Goal: Transaction & Acquisition: Purchase product/service

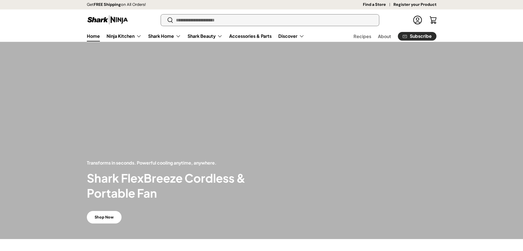
click at [300, 22] on input "Search" at bounding box center [270, 19] width 218 height 11
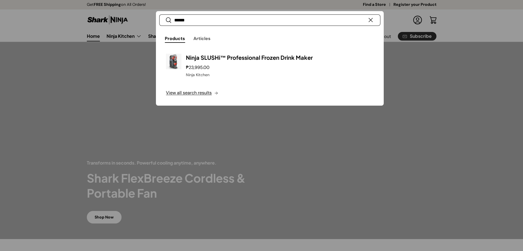
type input "******"
click at [159, 14] on button "Search" at bounding box center [165, 20] width 12 height 13
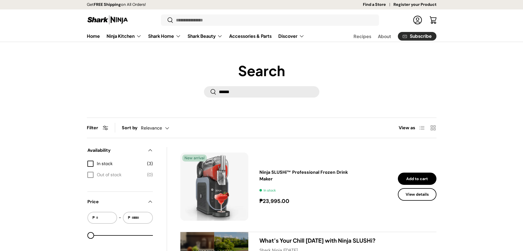
click at [303, 173] on link "Ninja SLUSHi™ Professional Frozen Drink Maker" at bounding box center [303, 175] width 88 height 12
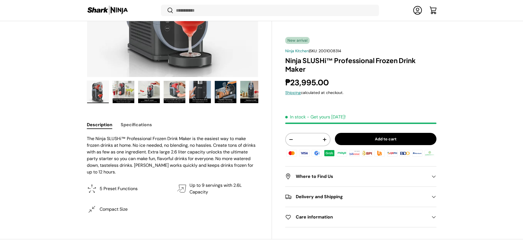
scroll to position [165, 0]
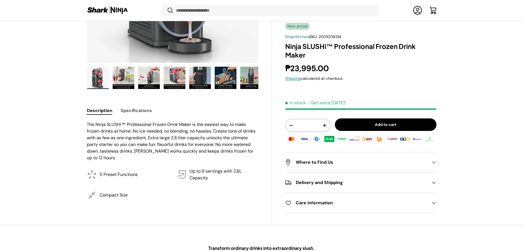
click at [143, 108] on button "Specifications" at bounding box center [136, 110] width 31 height 12
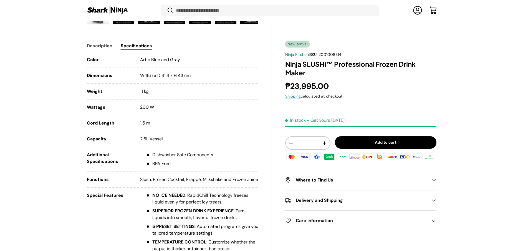
scroll to position [249, 0]
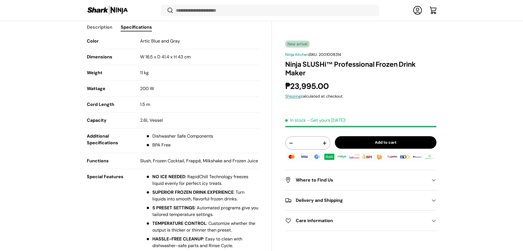
drag, startPoint x: 87, startPoint y: 39, endPoint x: 224, endPoint y: 118, distance: 157.5
click at [224, 118] on ul "Color Artic Blue and Gray Dimensions W 16.5 x D 41.4 x H 43 cm Weight 11 kg Wat…" at bounding box center [173, 189] width 172 height 302
copy ul "Color Artic Blue and Gray Dimensions W 16.5 x D 41.4 x H 43 cm Weight 11 kg Wat…"
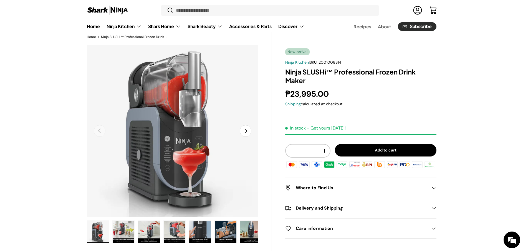
scroll to position [0, 0]
